Goal: Information Seeking & Learning: Learn about a topic

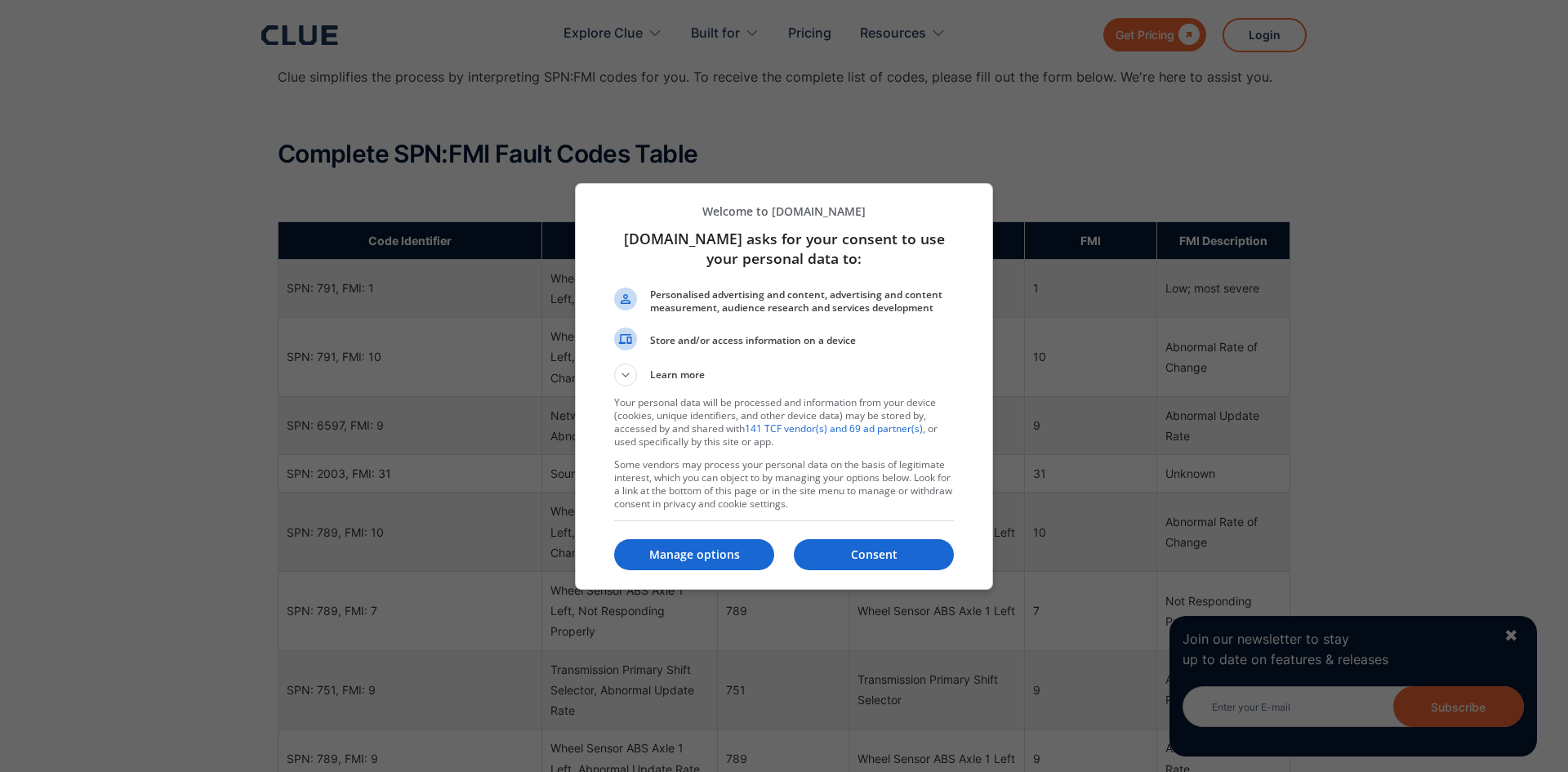
click at [676, 552] on p "Manage options" at bounding box center [694, 554] width 160 height 17
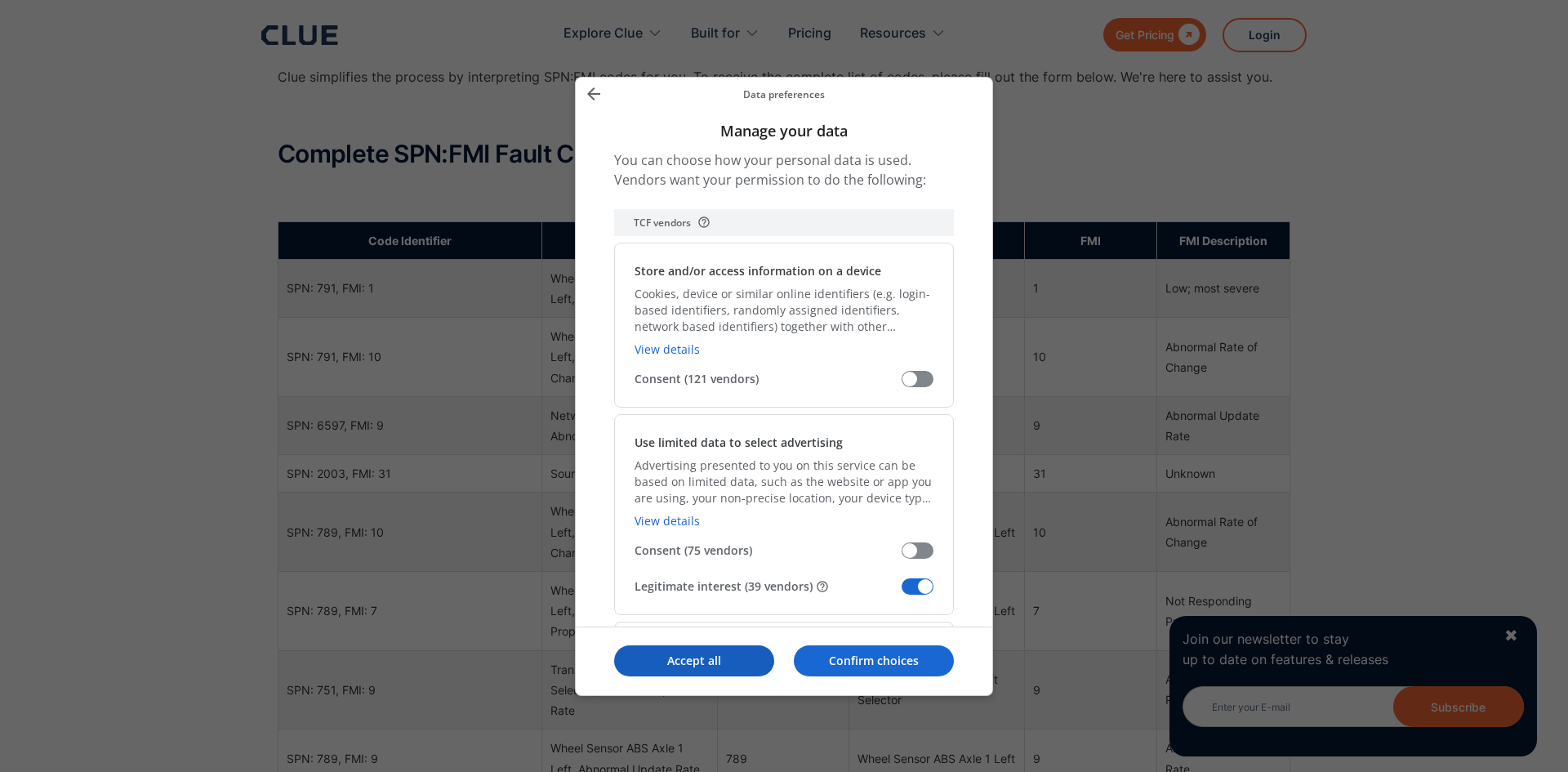
click at [686, 674] on button "Accept all" at bounding box center [694, 660] width 160 height 31
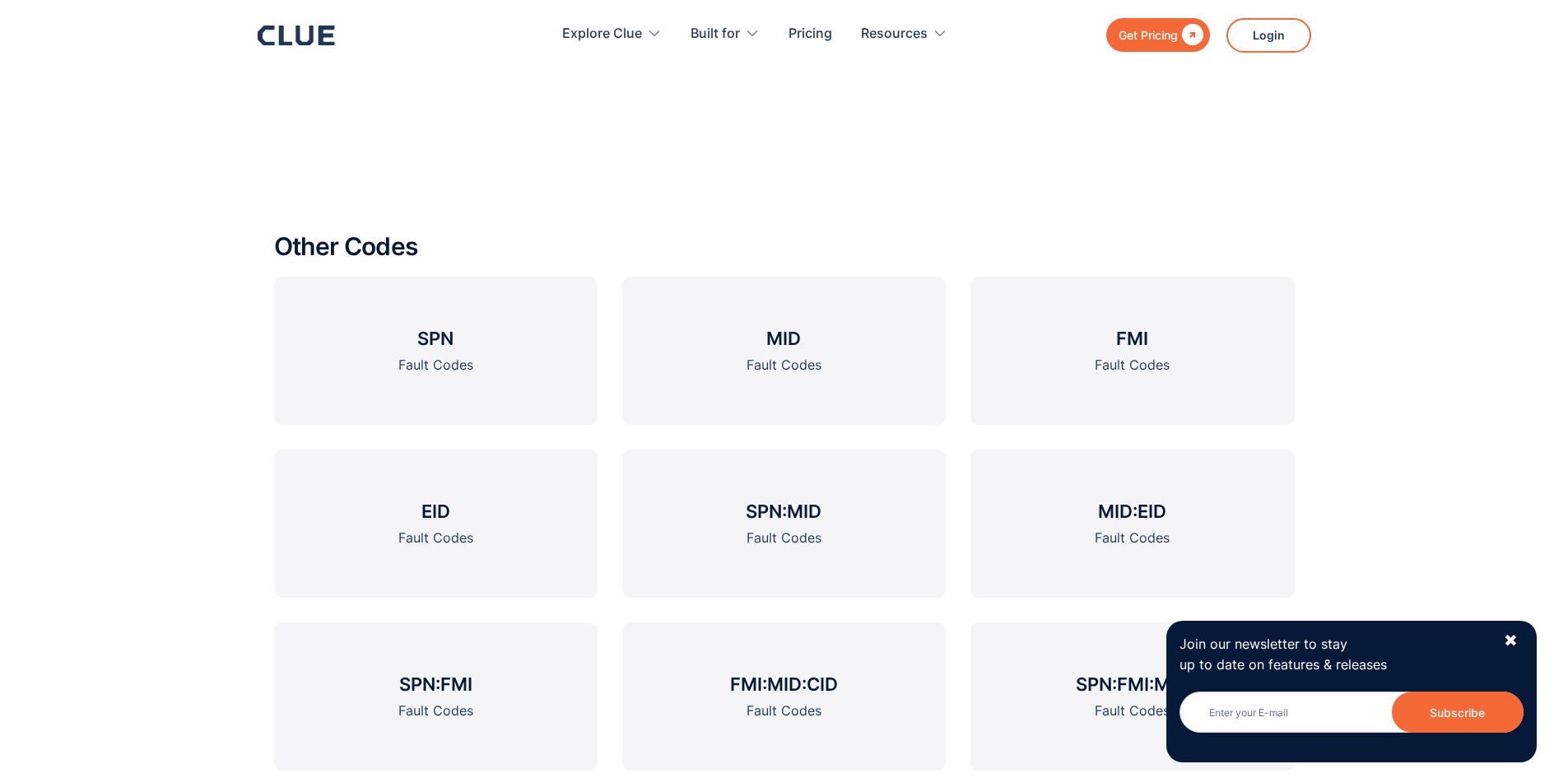
scroll to position [2193, 0]
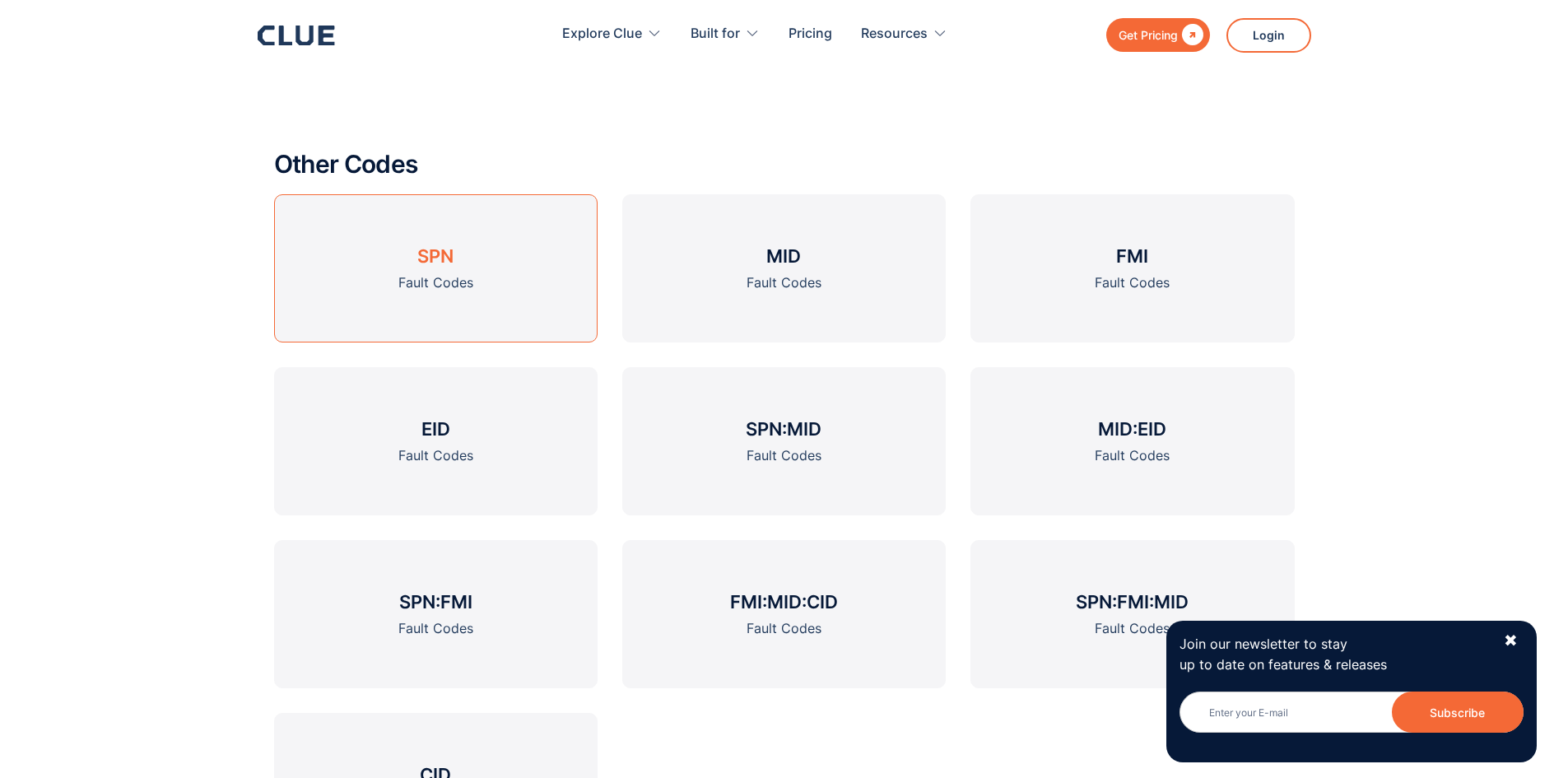
click at [434, 263] on h3 "SPN" at bounding box center [434, 256] width 36 height 25
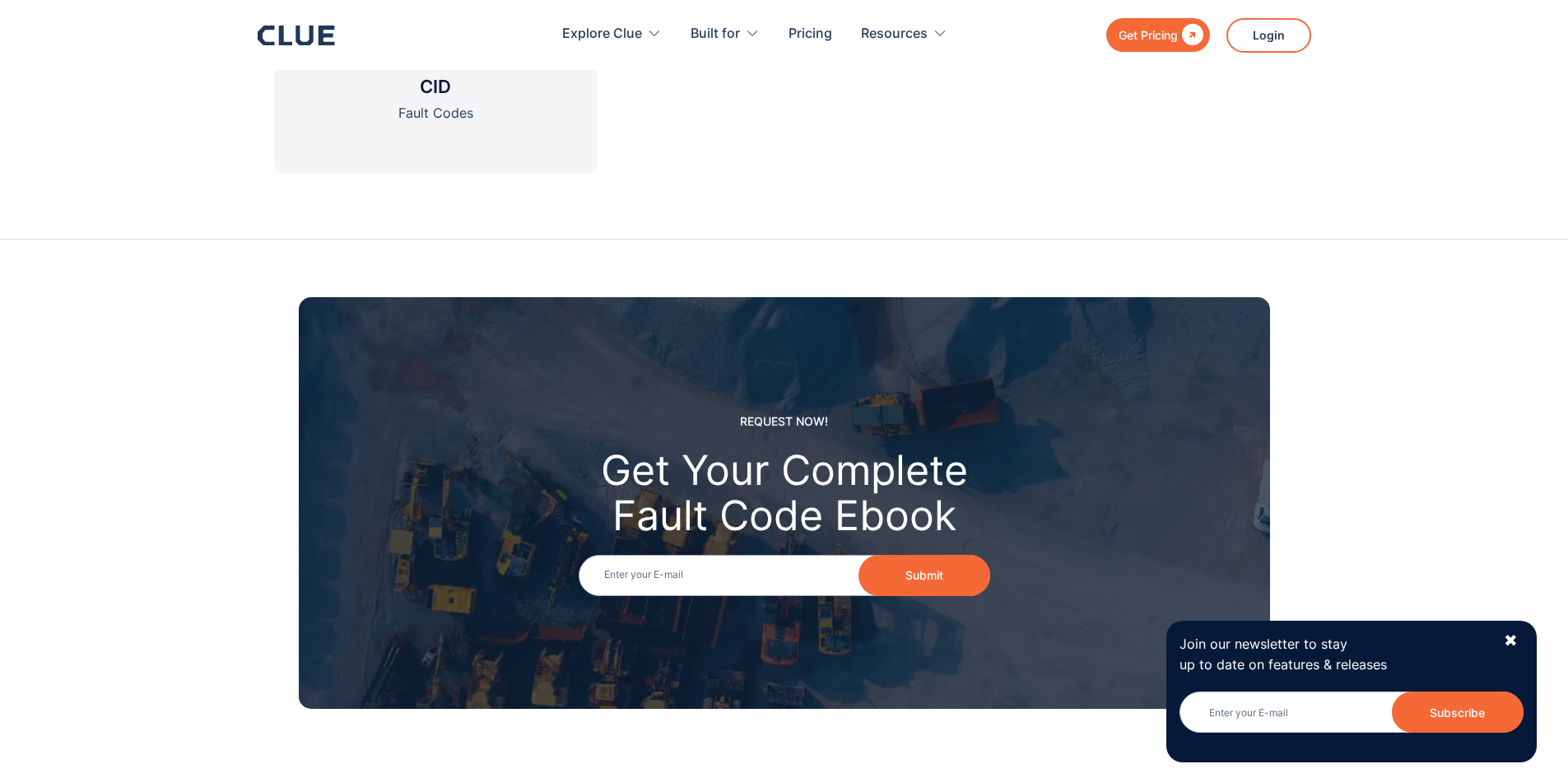
scroll to position [2224, 0]
